Goal: Information Seeking & Learning: Learn about a topic

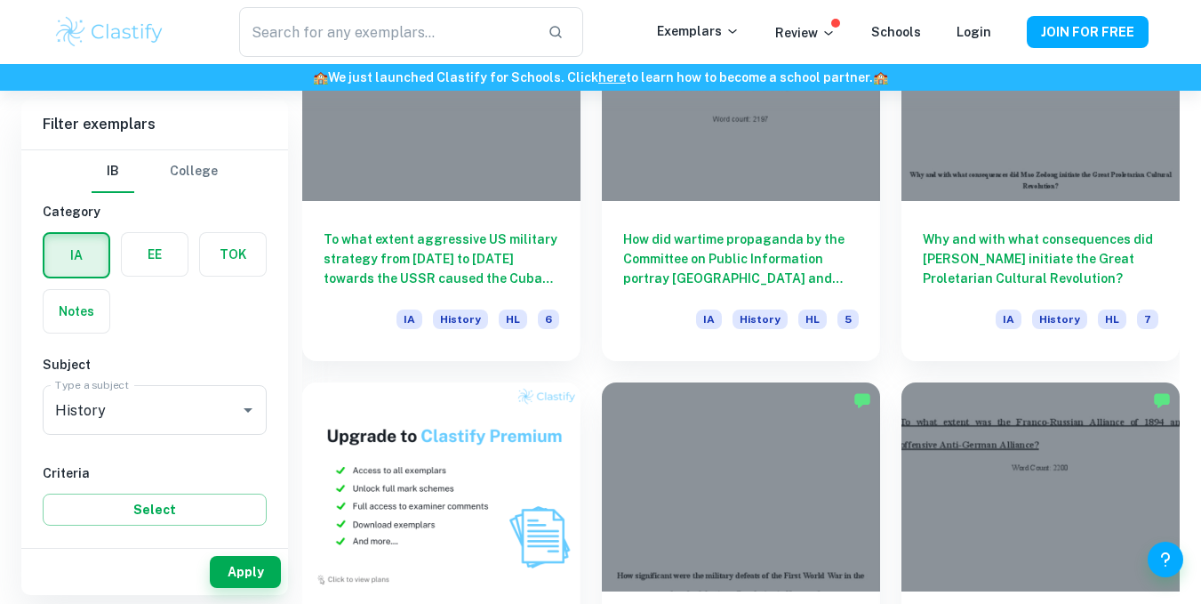
scroll to position [1007, 0]
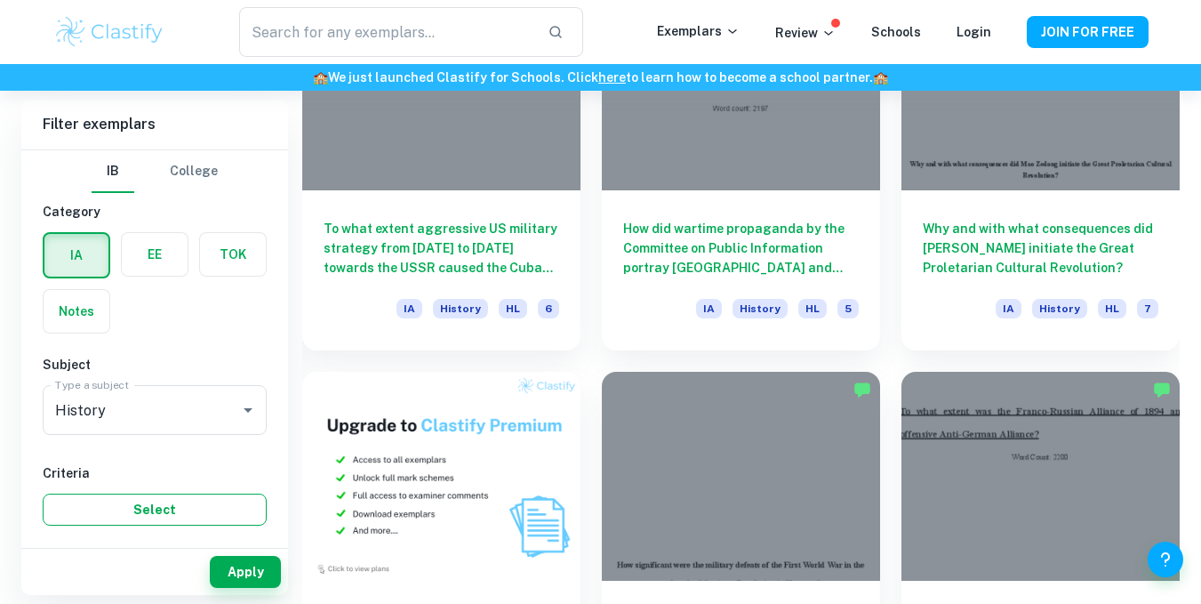
click at [108, 500] on button "Select" at bounding box center [155, 509] width 224 height 32
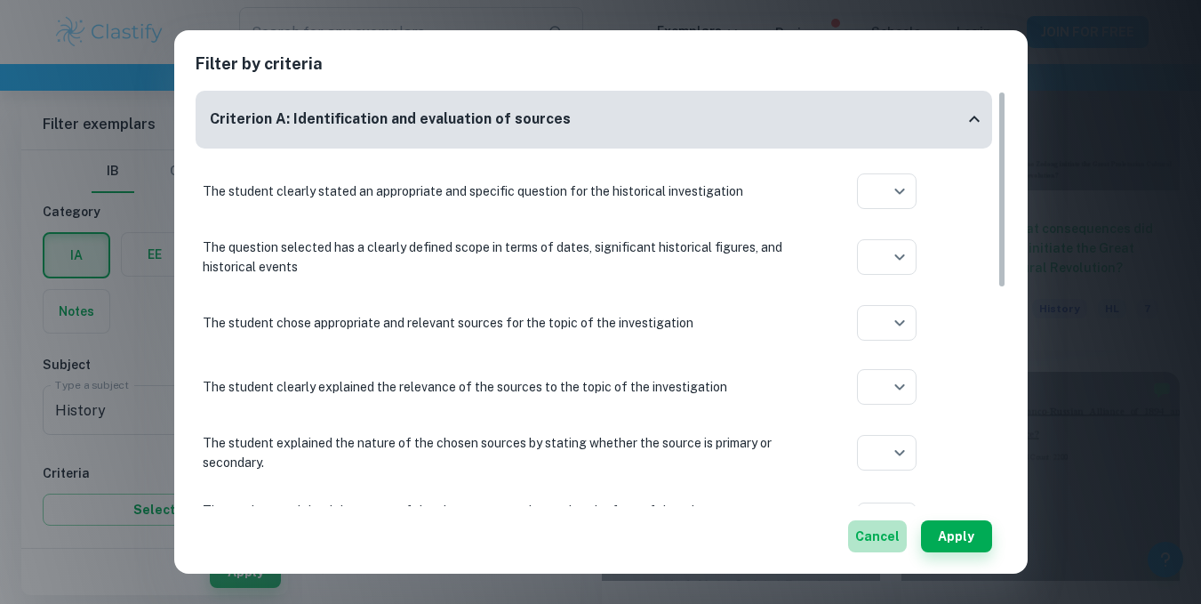
click at [880, 540] on button "Cancel" at bounding box center [877, 536] width 59 height 32
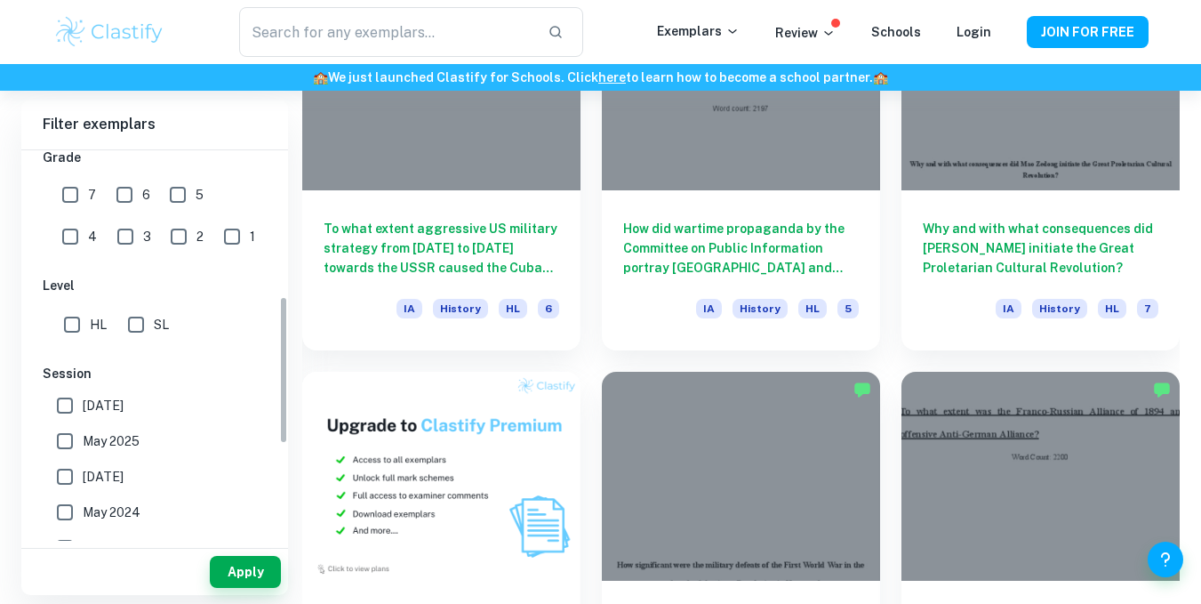
scroll to position [385, 0]
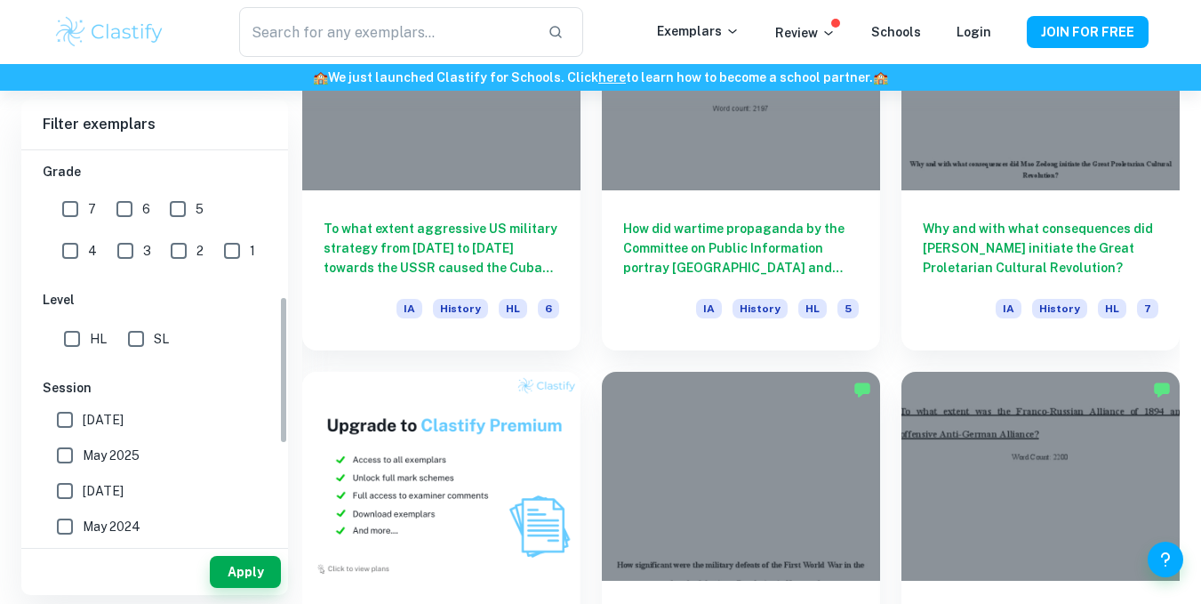
drag, startPoint x: 284, startPoint y: 233, endPoint x: 266, endPoint y: 380, distance: 147.9
click at [266, 380] on div "IB College Category IA EE TOK Notes Subject Type a subject History Type a subje…" at bounding box center [154, 345] width 267 height 390
click at [140, 342] on input "SL" at bounding box center [136, 339] width 36 height 36
checkbox input "true"
click at [74, 203] on input "7" at bounding box center [70, 209] width 36 height 36
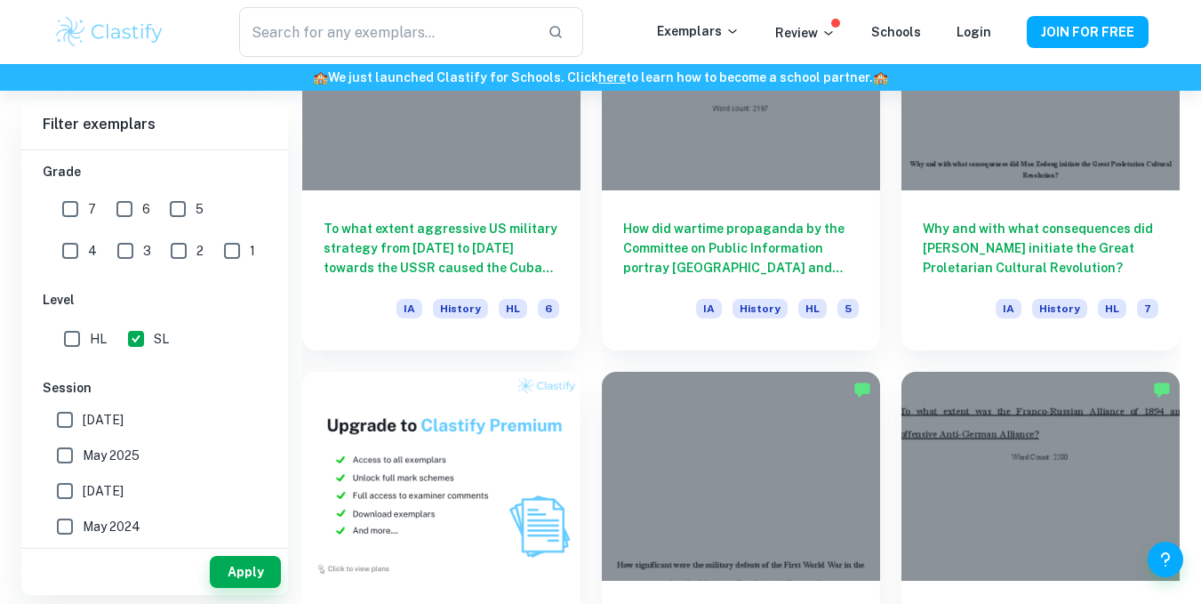
checkbox input "true"
click at [244, 566] on button "Apply" at bounding box center [245, 572] width 71 height 32
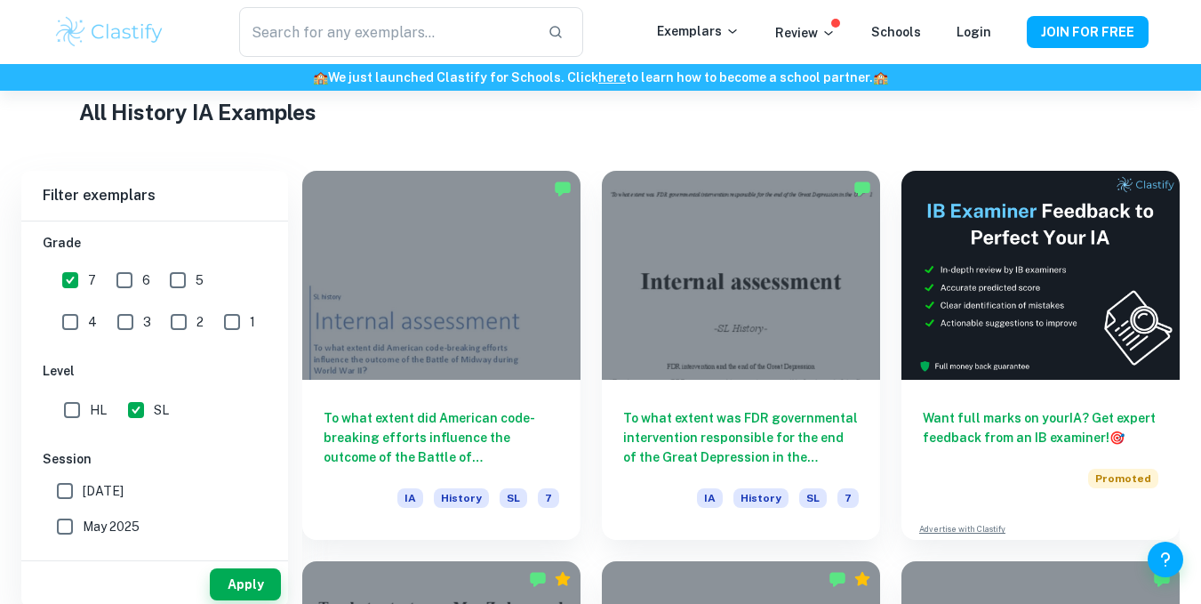
scroll to position [441, 0]
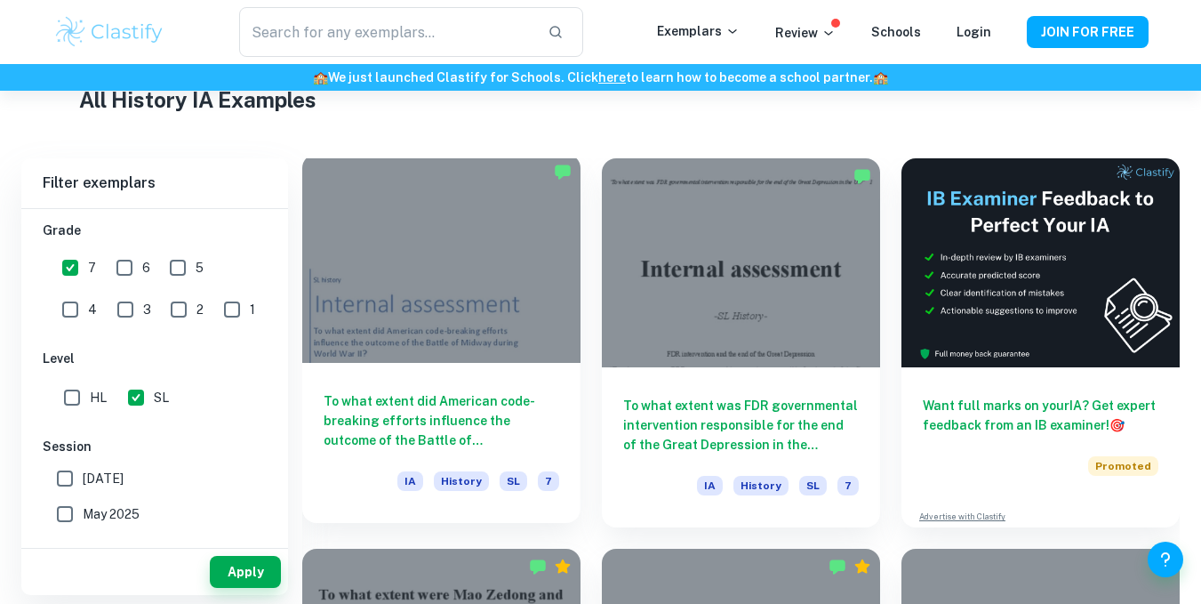
click at [446, 426] on h6 "To what extent did American code-breaking efforts influence the outcome of the …" at bounding box center [442, 420] width 236 height 59
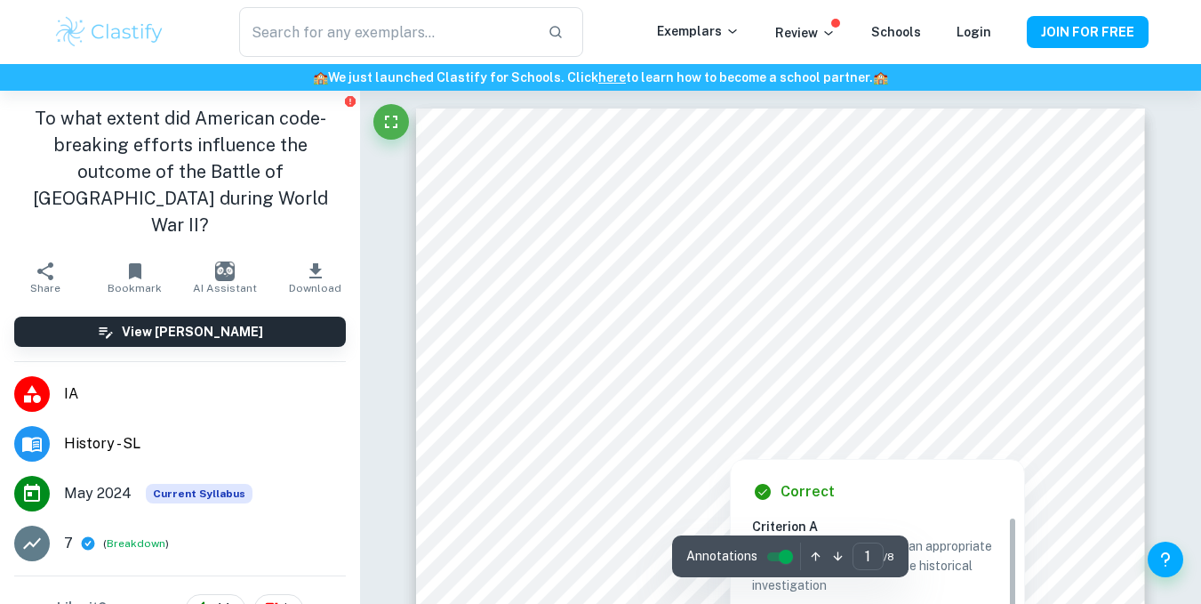
click at [596, 441] on div at bounding box center [729, 422] width 431 height 61
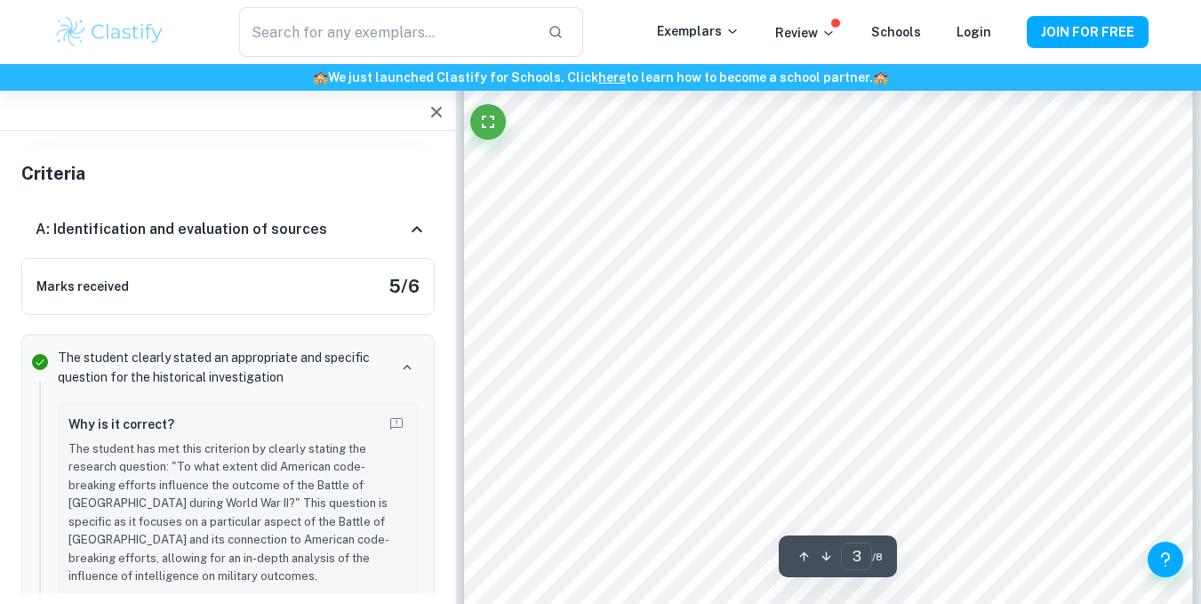
scroll to position [2667, 0]
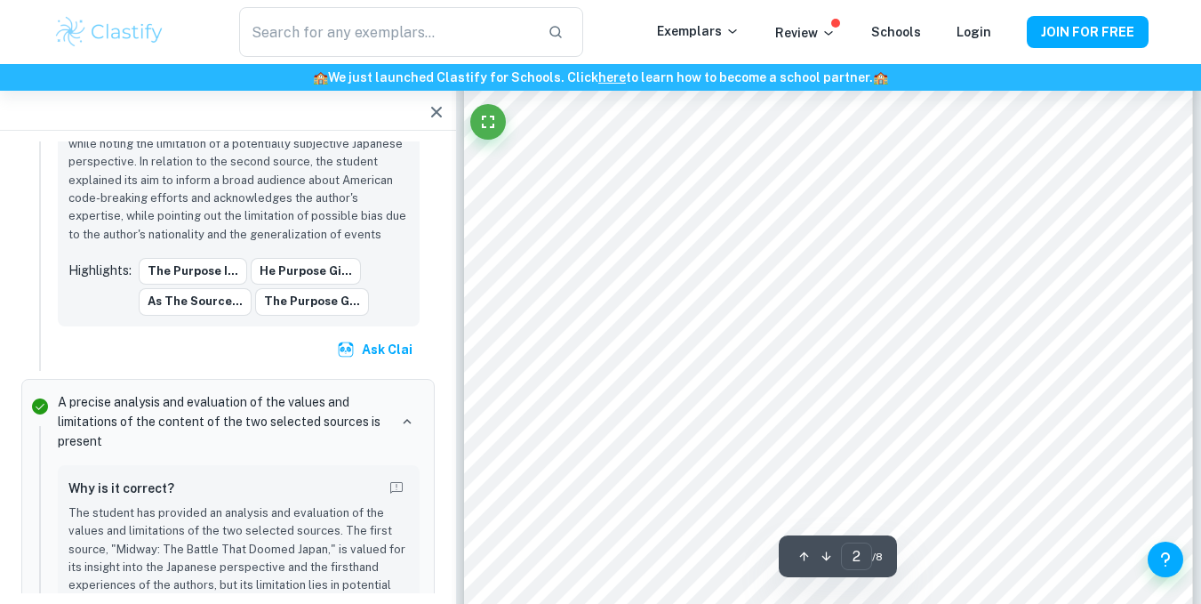
scroll to position [1183, 0]
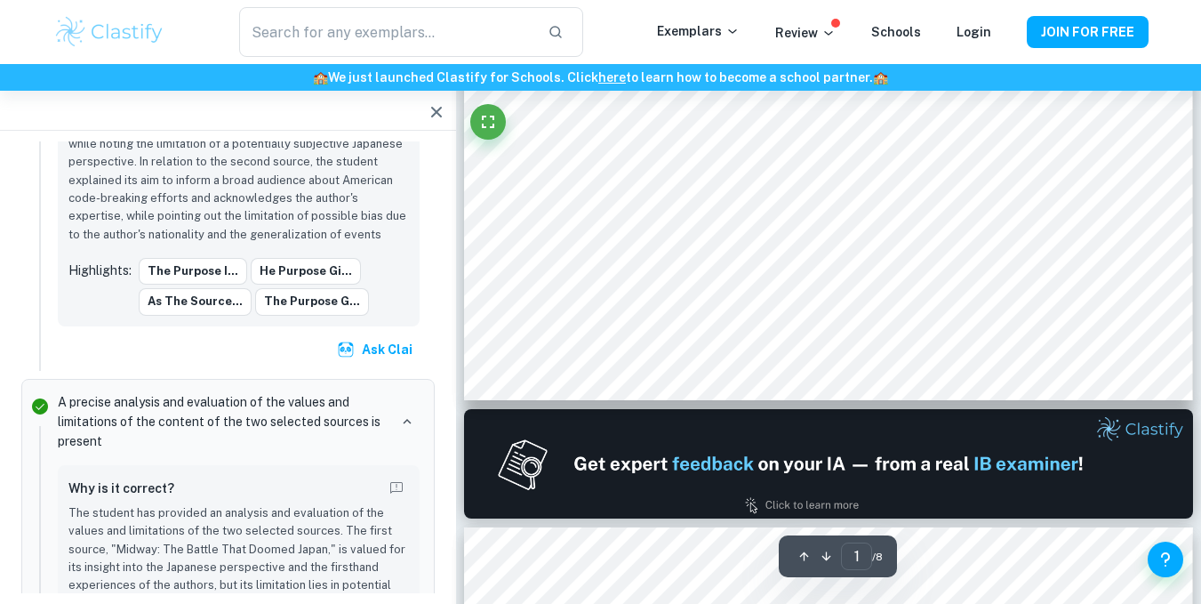
type input "2"
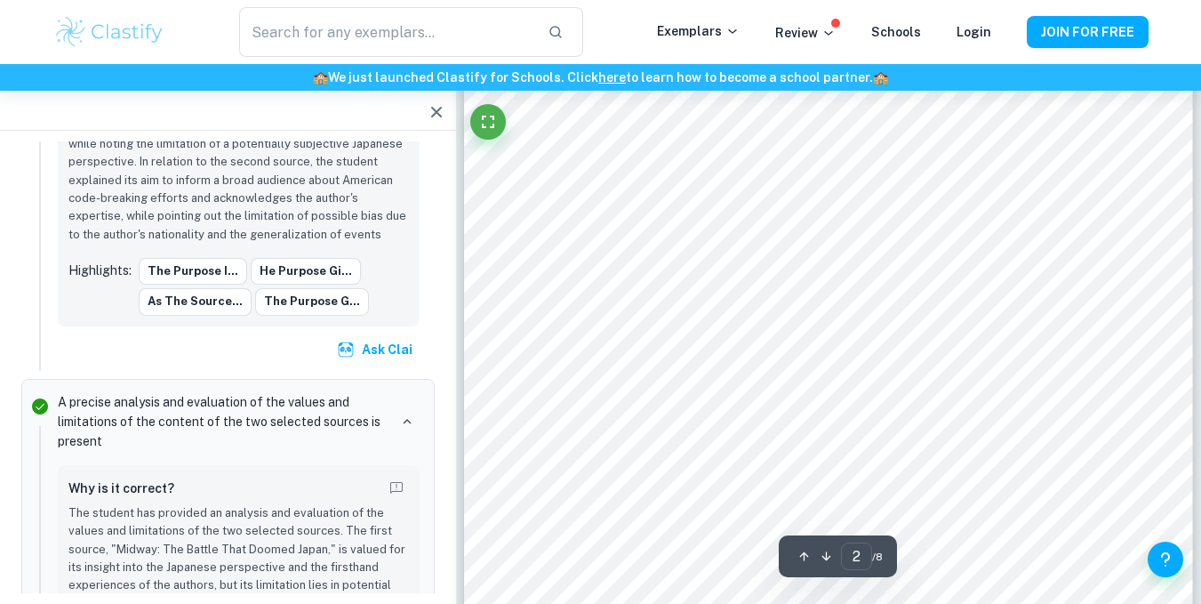
scroll to position [1251, 0]
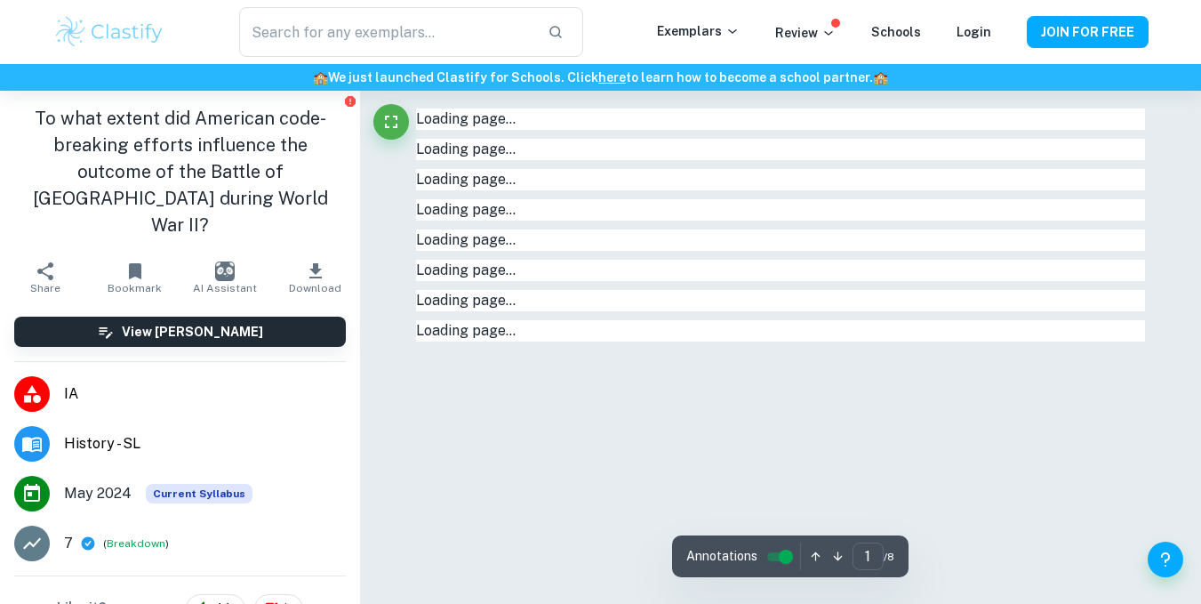
click at [1079, 139] on div "Loading page…" at bounding box center [780, 149] width 729 height 21
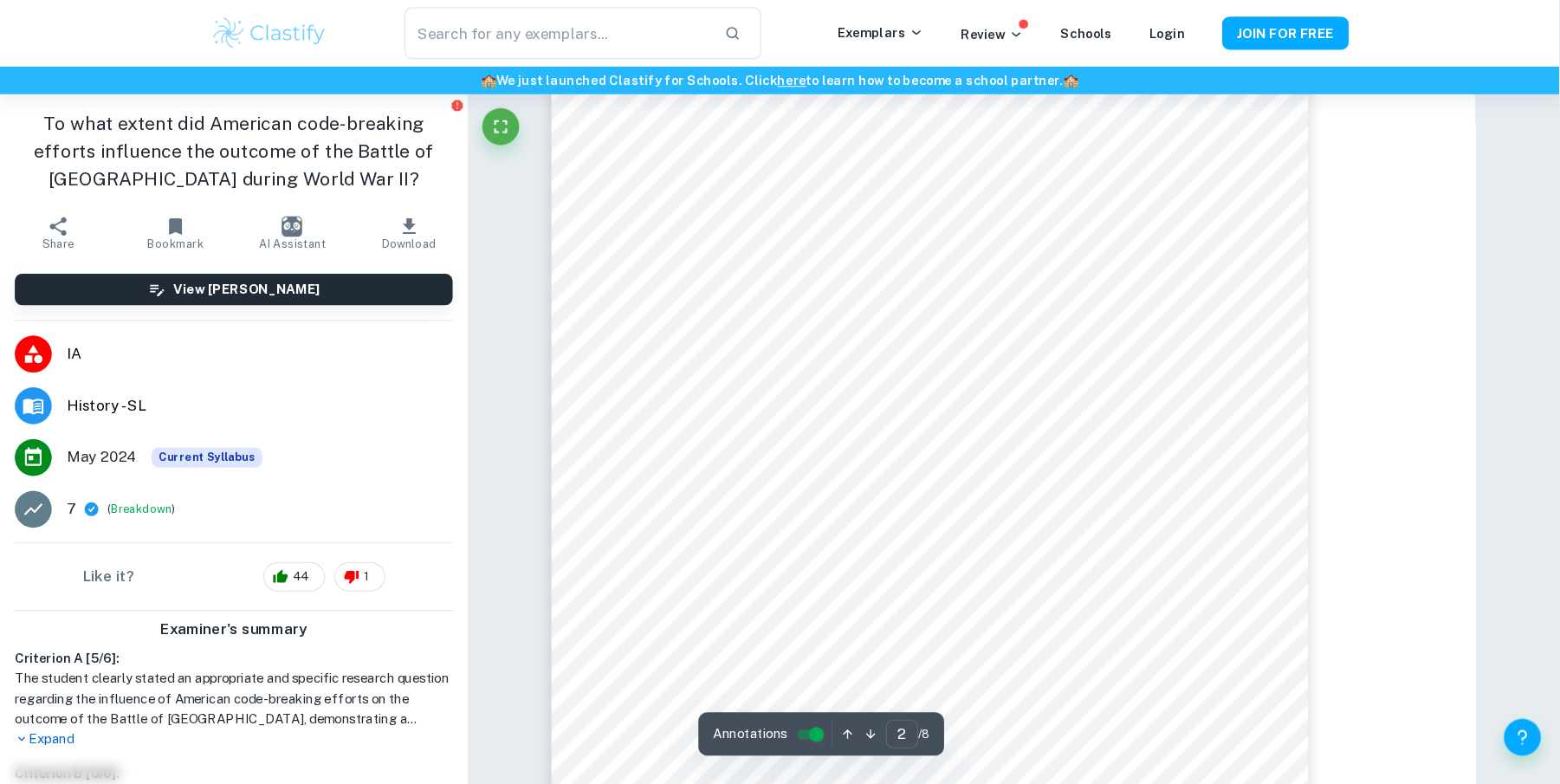
scroll to position [1552, 0]
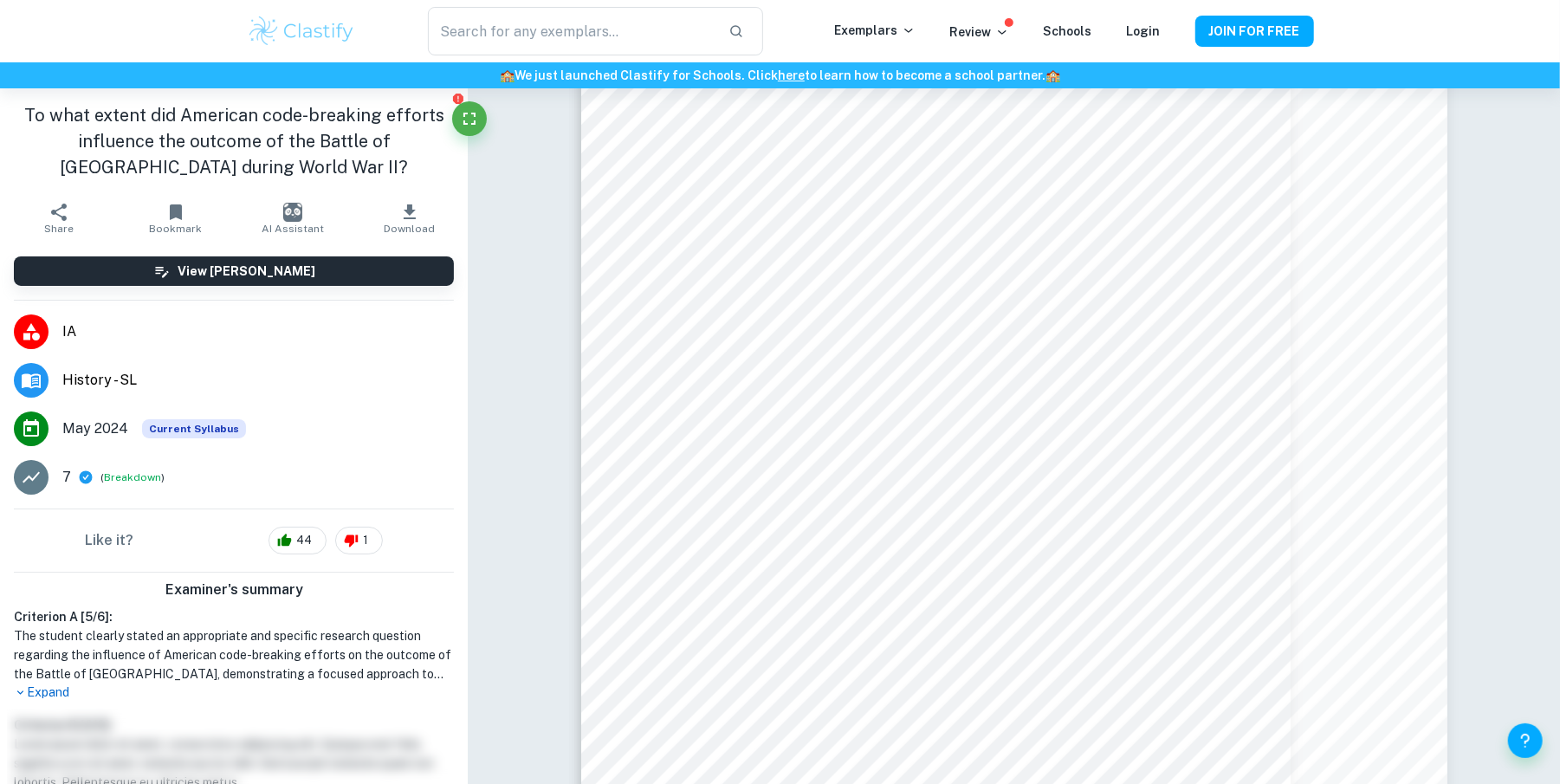
drag, startPoint x: 1158, startPoint y: 0, endPoint x: 562, endPoint y: 369, distance: 701.0
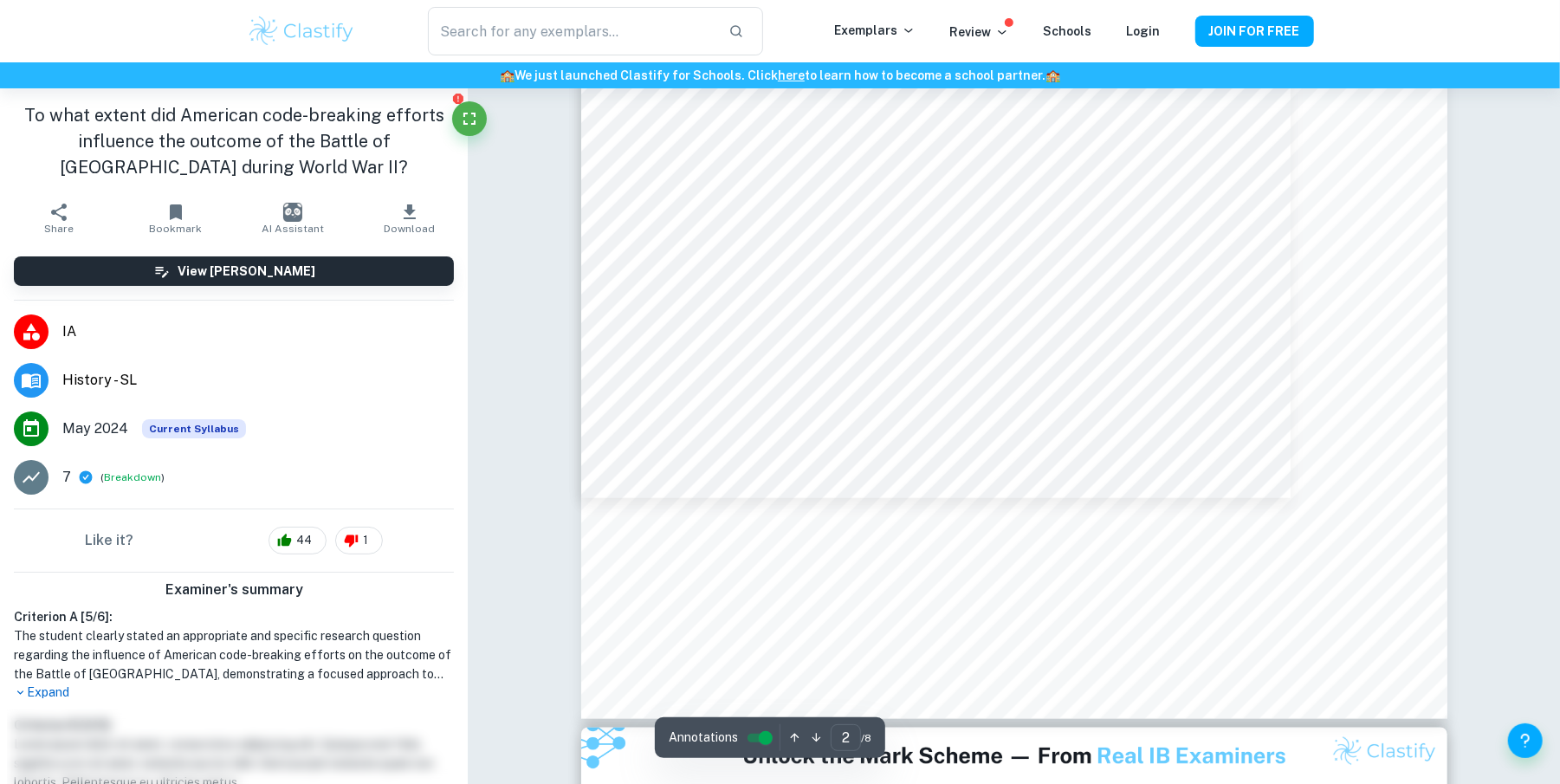
scroll to position [1999, 0]
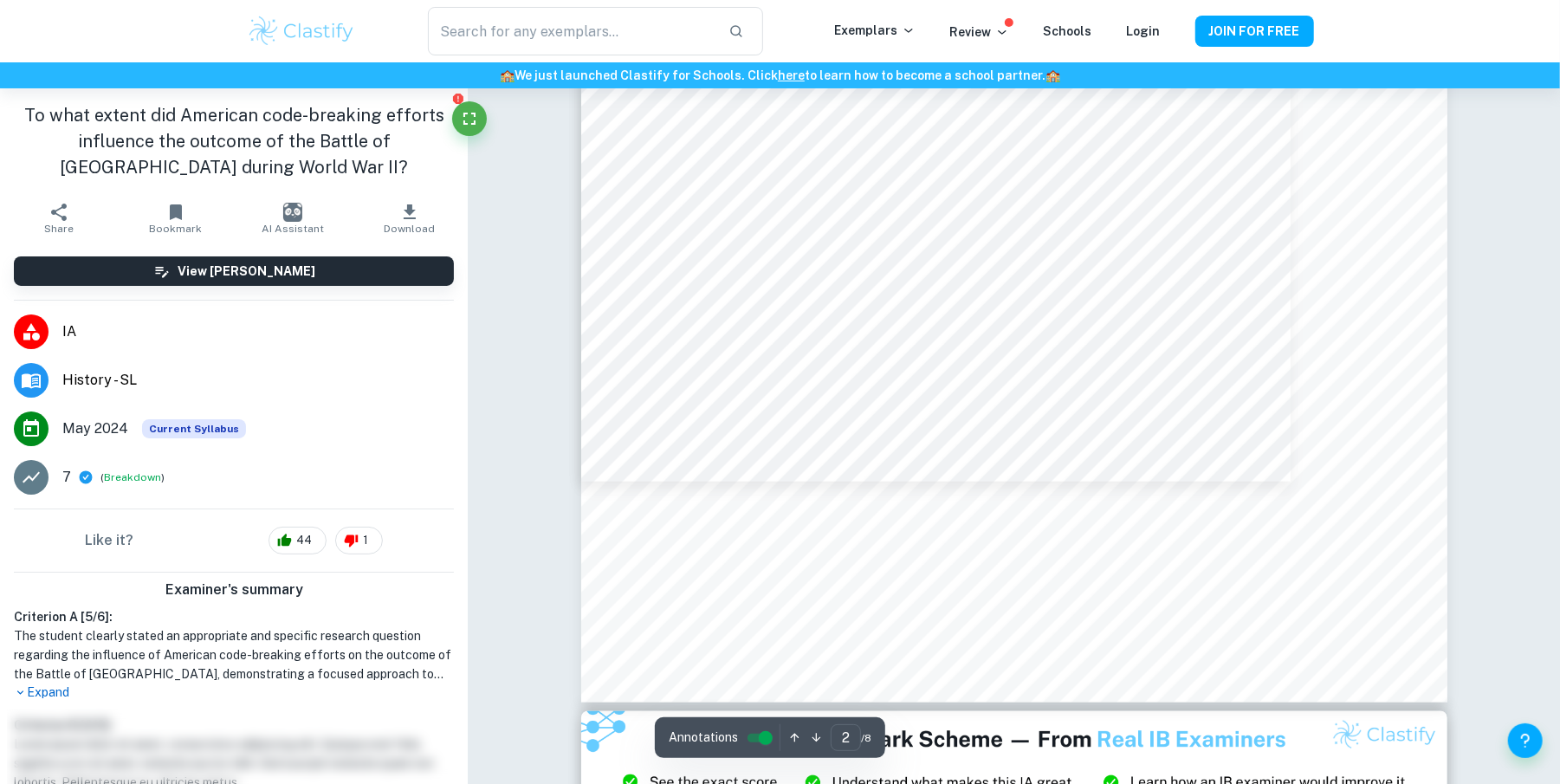
click at [843, 552] on div at bounding box center [1014, 90] width 866 height 1224
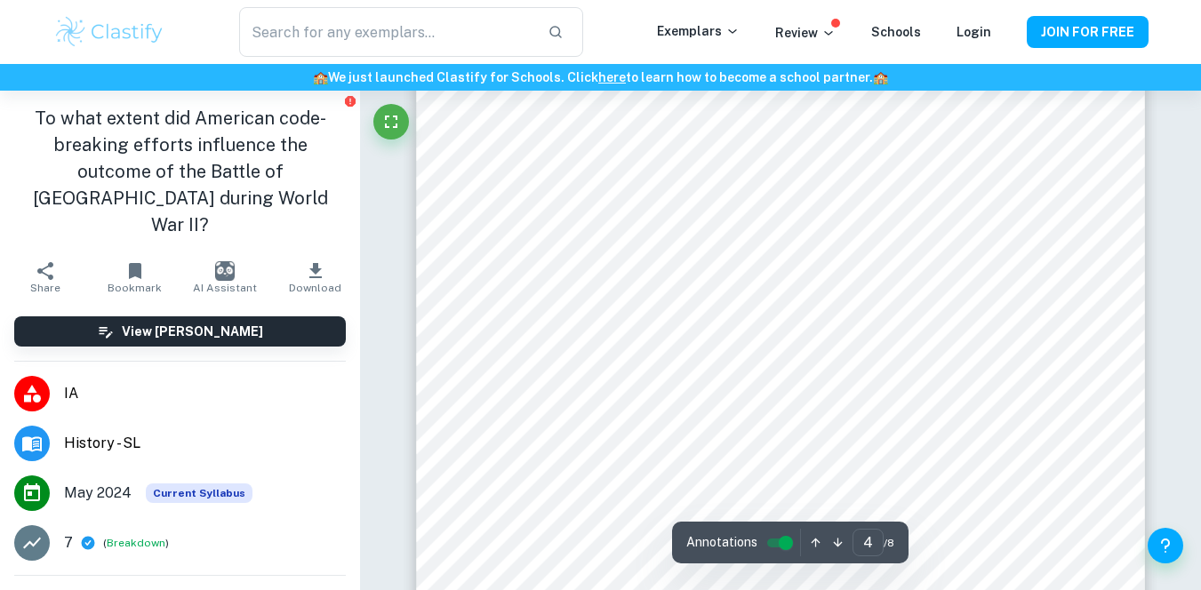
scroll to position [3643, 0]
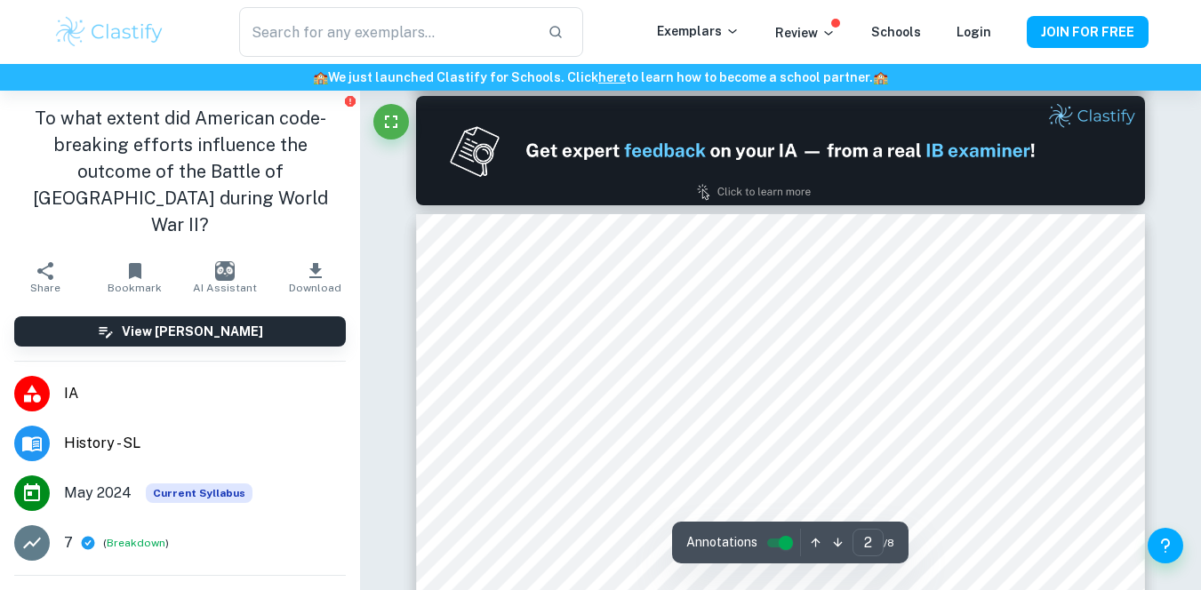
type input "1"
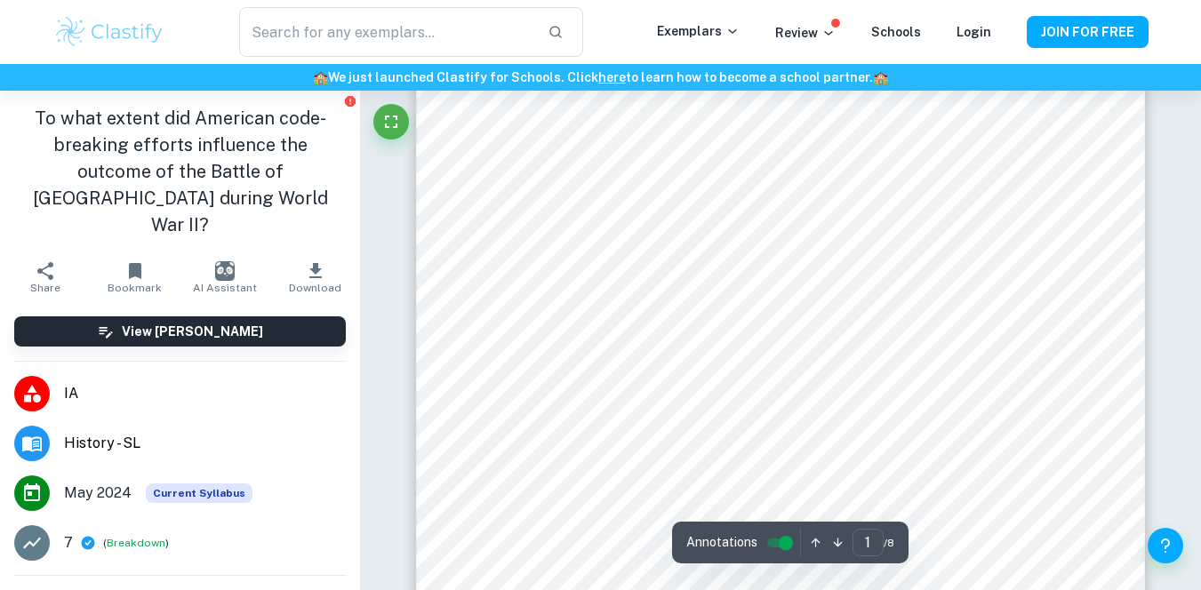
scroll to position [158, 0]
